Goal: Task Accomplishment & Management: Complete application form

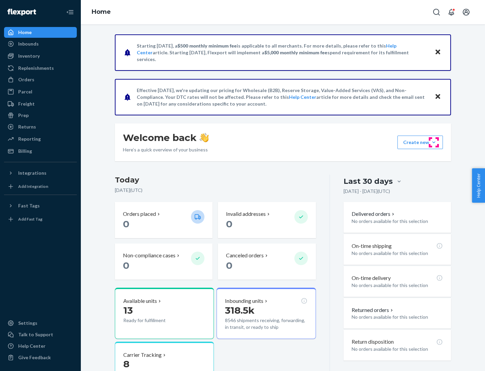
click at [434, 142] on button "Create new Create new inbound Create new order Create new product" at bounding box center [420, 141] width 45 height 13
click at [40, 44] on div "Inbounds" at bounding box center [40, 43] width 71 height 9
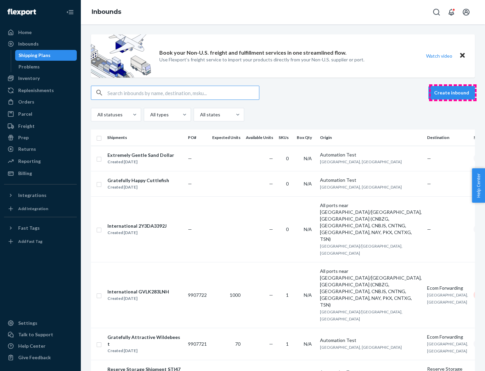
click at [453, 93] on button "Create inbound" at bounding box center [452, 92] width 46 height 13
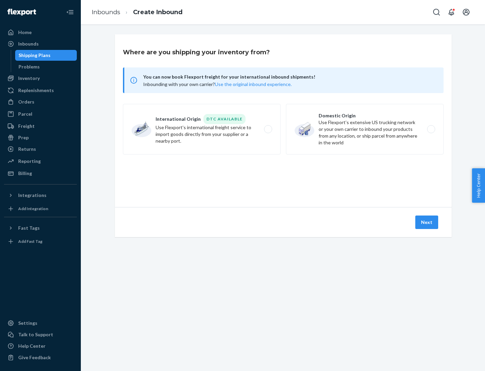
click at [365, 129] on label "Domestic Origin Use Flexport’s extensive US trucking network or your own carrie…" at bounding box center [365, 129] width 158 height 51
click at [431, 129] on input "Domestic Origin Use Flexport’s extensive US trucking network or your own carrie…" at bounding box center [433, 129] width 4 height 4
radio input "true"
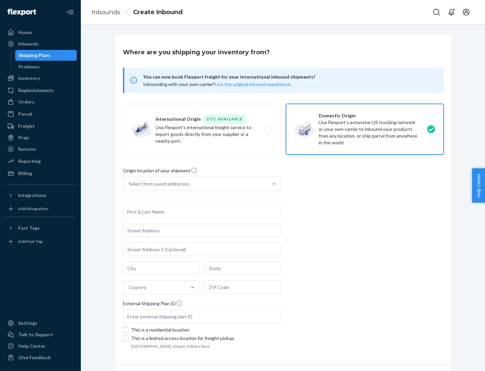
click at [157, 184] on div "Select from saved addresses" at bounding box center [159, 183] width 61 height 7
click at [129, 184] on input "Select from saved addresses" at bounding box center [129, 183] width 1 height 7
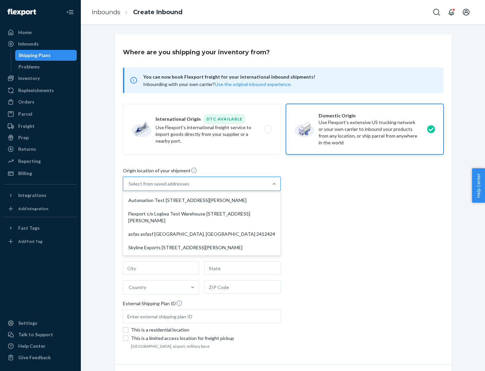
scroll to position [3, 0]
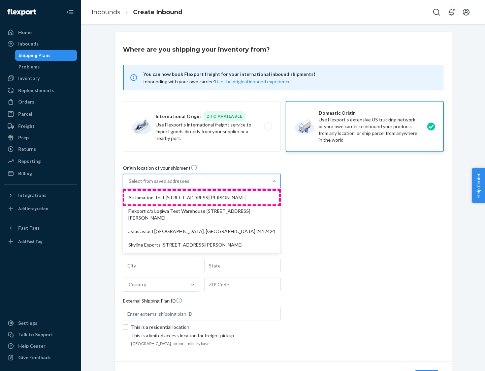
click at [202, 197] on div "Automation Test [STREET_ADDRESS][PERSON_NAME]" at bounding box center [201, 197] width 155 height 13
click at [129, 184] on input "option Automation Test [STREET_ADDRESS][PERSON_NAME] focused, 1 of 4. 4 results…" at bounding box center [129, 181] width 1 height 7
type input "Automation Test"
type input "9th Floor"
type input "[GEOGRAPHIC_DATA]"
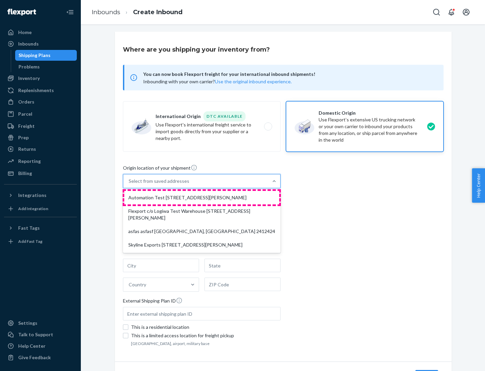
type input "CA"
type input "94104"
type input "[STREET_ADDRESS][PERSON_NAME]"
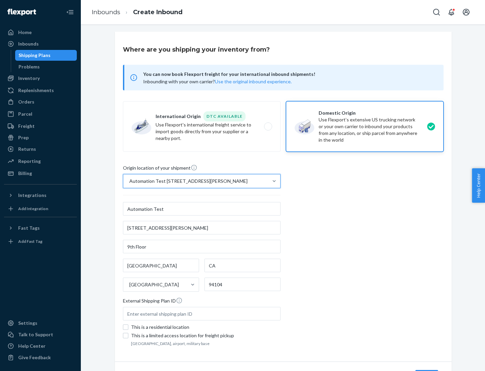
scroll to position [39, 0]
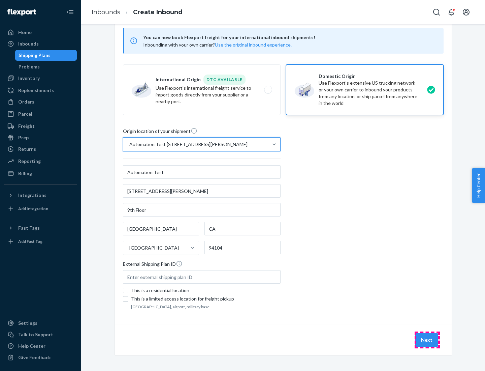
click at [427, 340] on button "Next" at bounding box center [426, 339] width 23 height 13
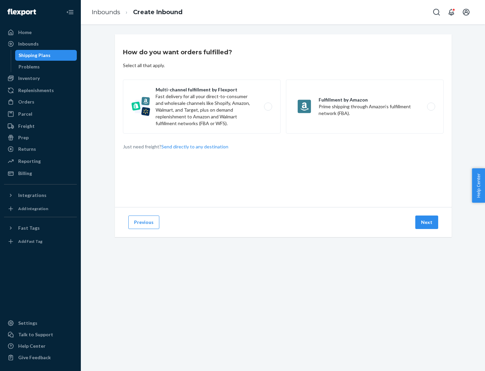
click at [202, 106] on label "Multi-channel fulfillment by Flexport Fast delivery for all your direct-to-cons…" at bounding box center [202, 107] width 158 height 54
click at [268, 106] on input "Multi-channel fulfillment by Flexport Fast delivery for all your direct-to-cons…" at bounding box center [270, 106] width 4 height 4
radio input "true"
click at [427, 222] on button "Next" at bounding box center [426, 221] width 23 height 13
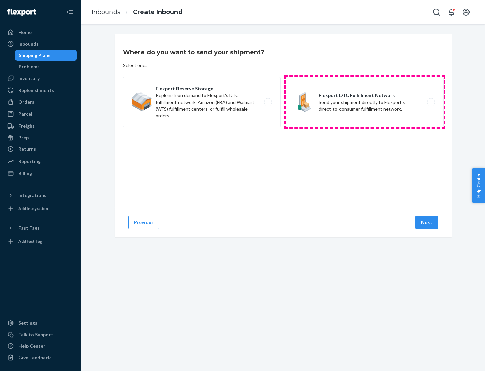
click at [365, 102] on label "Flexport DTC Fulfillment Network Send your shipment directly to Flexport's dire…" at bounding box center [365, 102] width 158 height 51
click at [431, 102] on input "Flexport DTC Fulfillment Network Send your shipment directly to Flexport's dire…" at bounding box center [433, 102] width 4 height 4
radio input "true"
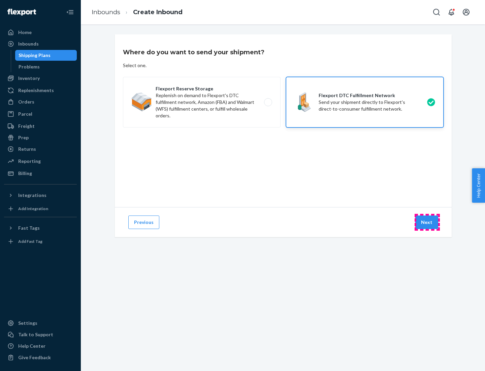
click at [427, 222] on button "Next" at bounding box center [426, 221] width 23 height 13
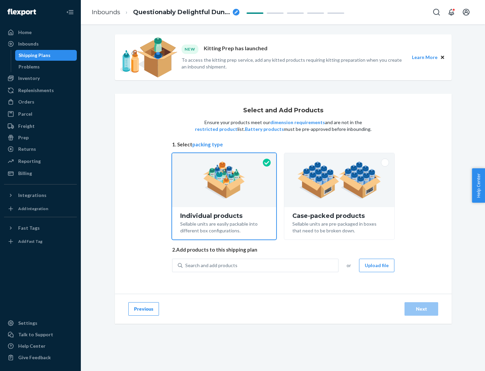
click at [340, 180] on img at bounding box center [339, 179] width 84 height 37
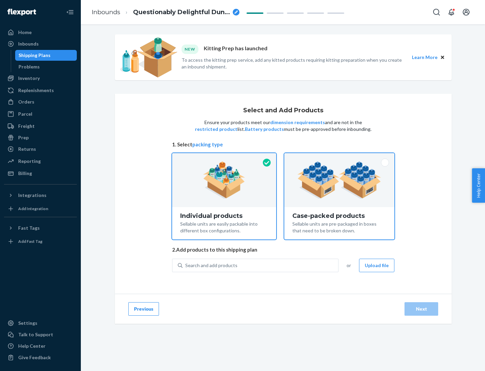
click at [340, 157] on input "Case-packed products Sellable units are pre-packaged in boxes that need to be b…" at bounding box center [339, 155] width 4 height 4
radio input "true"
radio input "false"
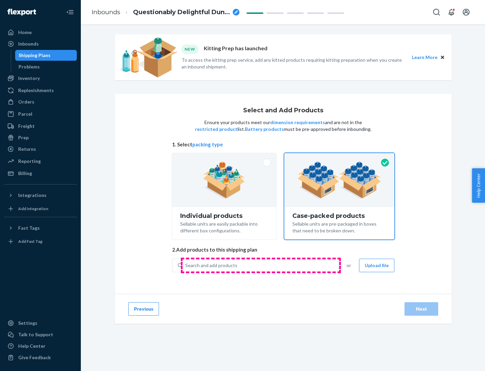
click at [261, 265] on div "Search and add products" at bounding box center [261, 265] width 156 height 12
click at [186, 265] on input "Search and add products" at bounding box center [185, 265] width 1 height 7
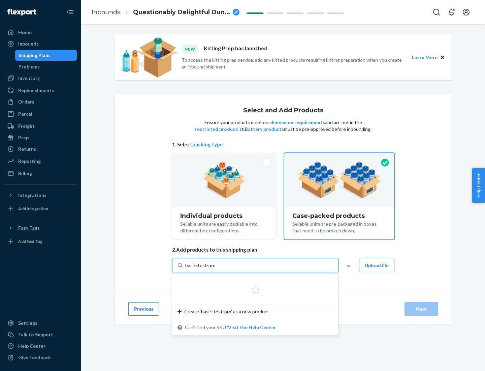
type input "basic-test-product-1"
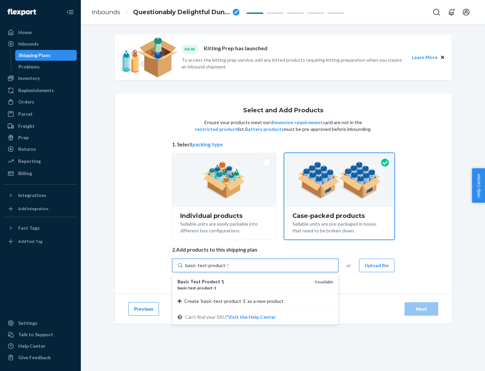
click at [244, 287] on div "basic - test - product - 1" at bounding box center [244, 288] width 132 height 6
click at [228, 268] on input "basic-test-product-1" at bounding box center [206, 265] width 43 height 7
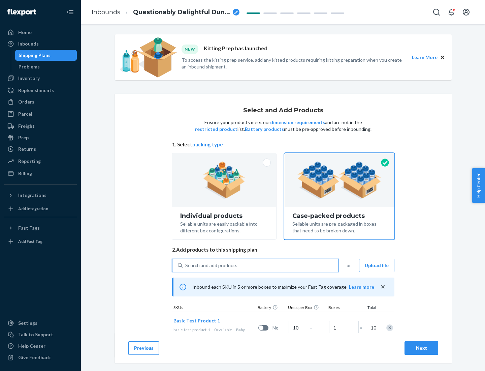
scroll to position [24, 0]
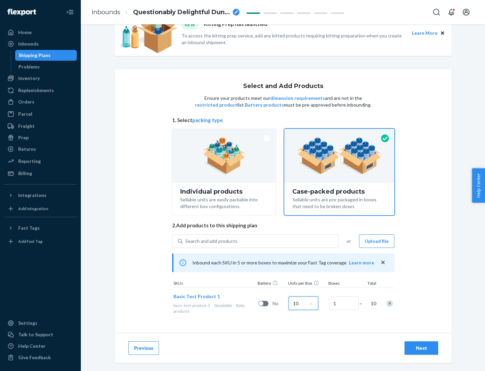
type input "10"
type input "7"
click at [421, 348] on div "Next" at bounding box center [421, 347] width 22 height 7
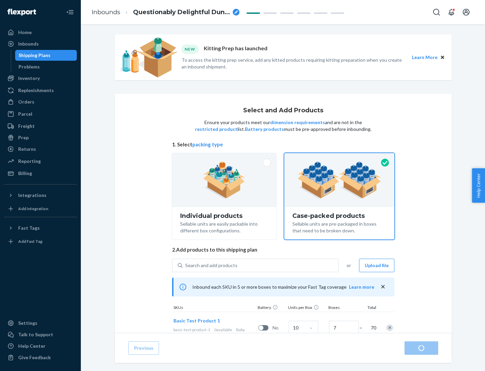
radio input "true"
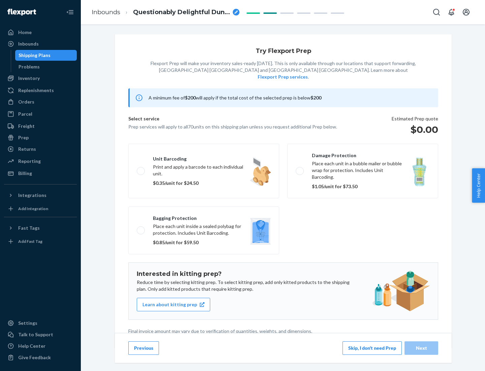
scroll to position [2, 0]
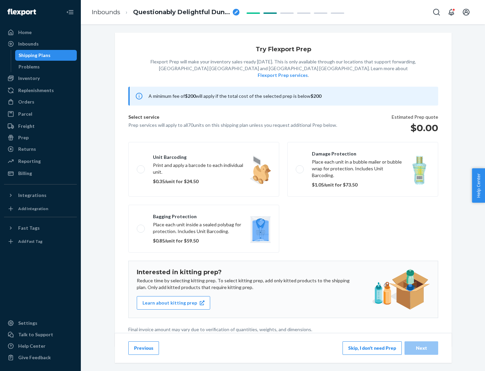
click at [204, 215] on label "Bagging protection Place each unit inside a sealed polybag for protection. Incl…" at bounding box center [203, 228] width 151 height 48
click at [141, 226] on input "Bagging protection Place each unit inside a sealed polybag for protection. Incl…" at bounding box center [139, 228] width 4 height 4
checkbox input "true"
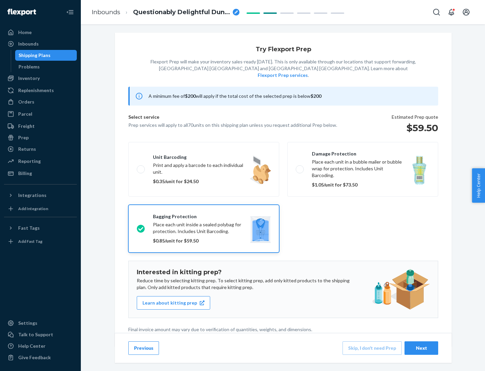
click at [421, 347] on div "Next" at bounding box center [421, 347] width 22 height 7
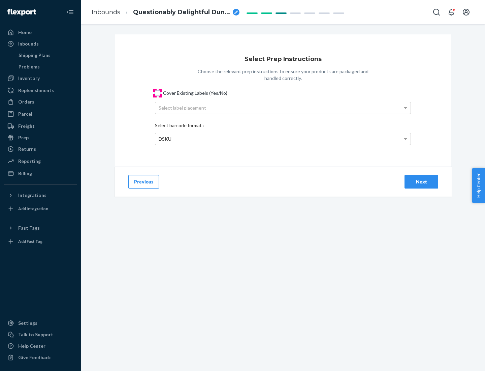
click at [158, 93] on input "Cover Existing Labels (Yes/No)" at bounding box center [157, 92] width 5 height 5
checkbox input "true"
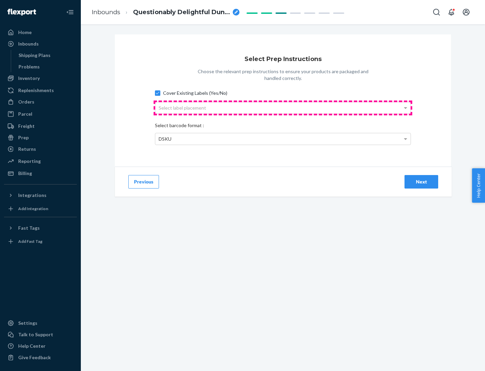
click at [283, 107] on div "Select label placement" at bounding box center [282, 107] width 255 height 11
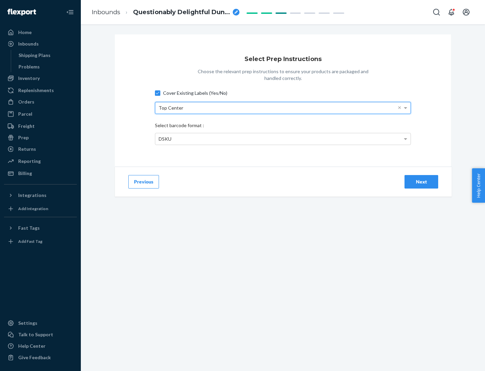
click at [283, 138] on div "DSKU" at bounding box center [282, 138] width 255 height 11
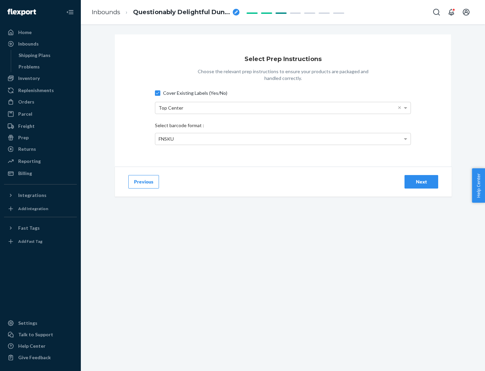
click at [421, 181] on div "Next" at bounding box center [421, 181] width 22 height 7
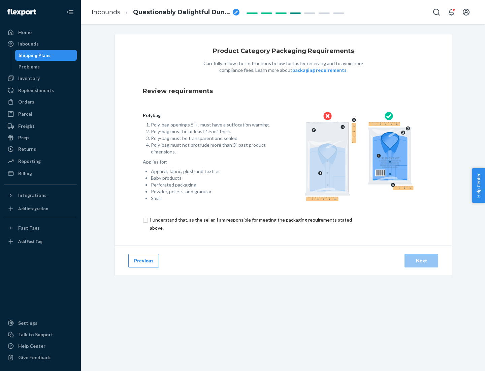
click at [250, 223] on input "checkbox" at bounding box center [255, 224] width 224 height 16
checkbox input "true"
click at [421, 260] on div "Next" at bounding box center [421, 260] width 22 height 7
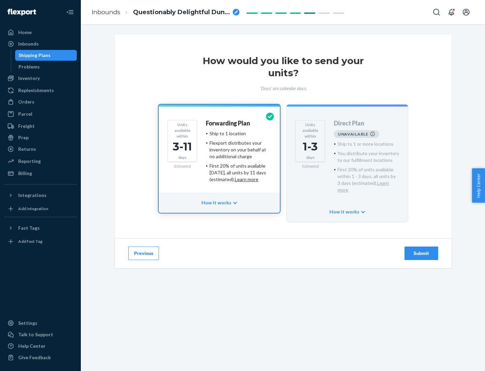
click at [228, 123] on h4 "Forwarding Plan" at bounding box center [228, 123] width 44 height 7
click at [421, 250] on div "Submit" at bounding box center [421, 253] width 22 height 7
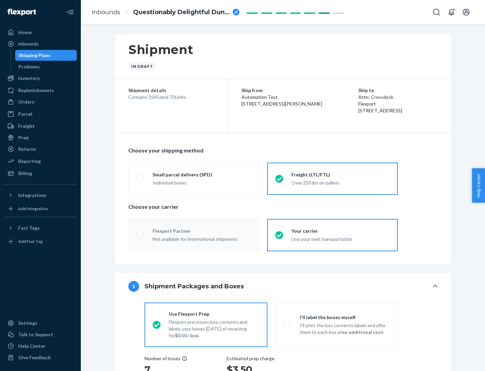
radio input "true"
radio input "false"
radio input "true"
radio input "false"
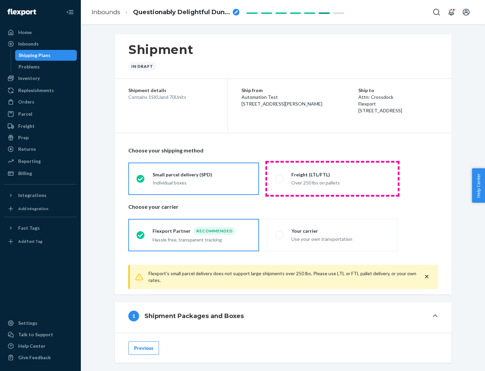
click at [333, 178] on div "Over 250 lbs on pallets" at bounding box center [340, 182] width 98 height 8
click at [280, 178] on input "Freight (LTL/FTL) Over 250 lbs on pallets" at bounding box center [277, 178] width 4 height 4
radio input "true"
radio input "false"
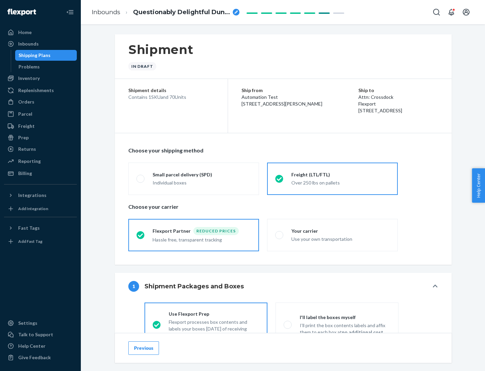
scroll to position [37, 0]
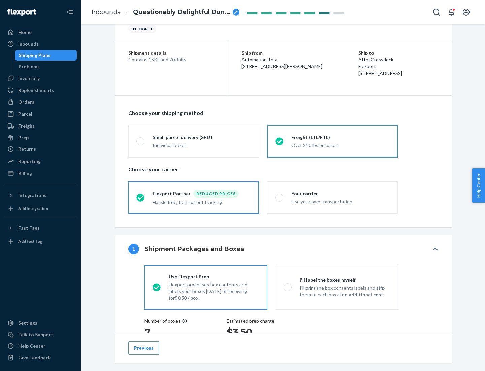
click at [333, 197] on div "Use your own transportation" at bounding box center [340, 201] width 98 height 8
click at [280, 197] on input "Your carrier Use your own transportation" at bounding box center [277, 197] width 4 height 4
radio input "true"
radio input "false"
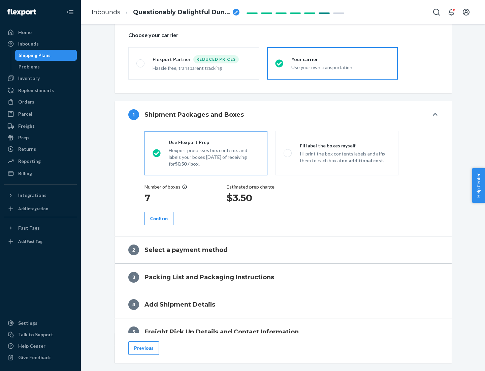
scroll to position [127, 0]
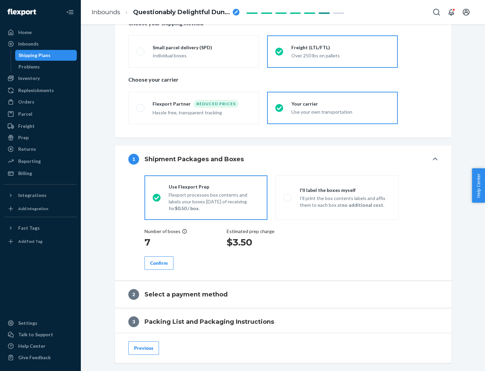
click at [337, 197] on p "I’ll print the box contents labels and affix them to each box at no additional …" at bounding box center [345, 201] width 91 height 13
click at [288, 197] on input "I'll label the boxes myself I’ll print the box contents labels and affix them t…" at bounding box center [286, 197] width 4 height 4
radio input "true"
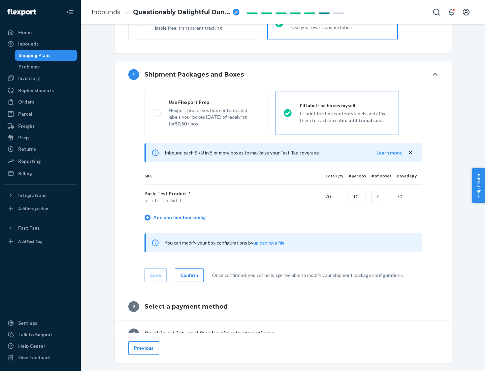
scroll to position [116, 0]
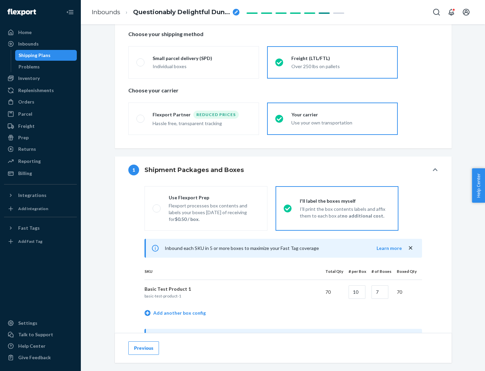
click at [214, 197] on div "Use Flexport Prep" at bounding box center [214, 197] width 91 height 7
click at [157, 206] on input "Use Flexport Prep Flexport processes box contents and labels your boxes [DATE] …" at bounding box center [155, 208] width 4 height 4
radio input "true"
radio input "false"
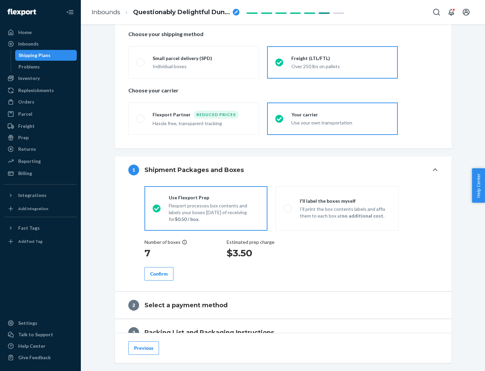
scroll to position [192, 0]
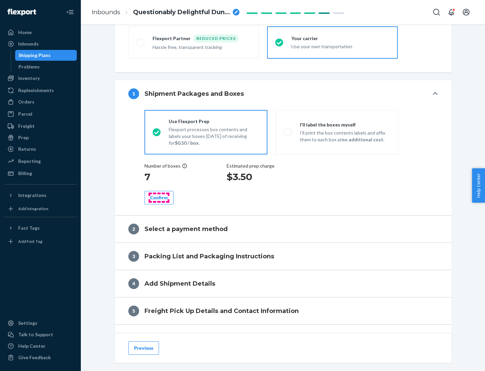
click at [159, 197] on div "Confirm" at bounding box center [159, 197] width 18 height 7
radio input "false"
